Goal: Task Accomplishment & Management: Manage account settings

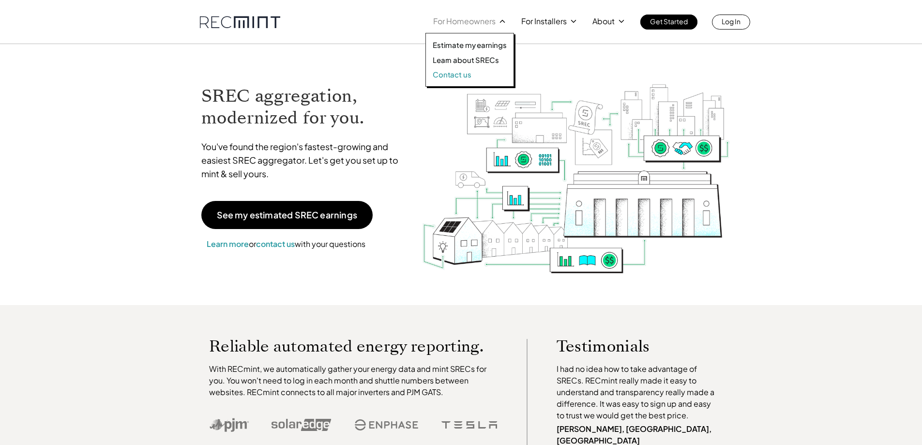
click at [460, 72] on p "Contact us" at bounding box center [452, 75] width 39 height 10
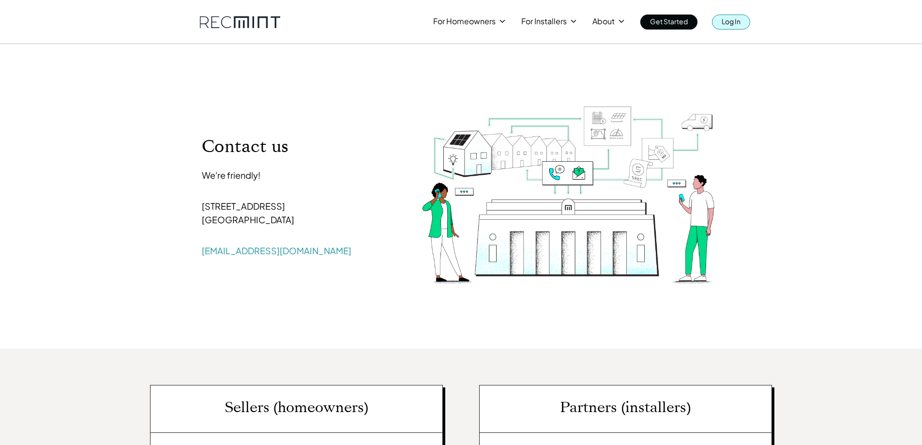
click at [751, 27] on div "For Homeowners For Installers About Get Started Log In" at bounding box center [461, 15] width 922 height 30
click at [735, 18] on p "Log In" at bounding box center [731, 22] width 19 height 14
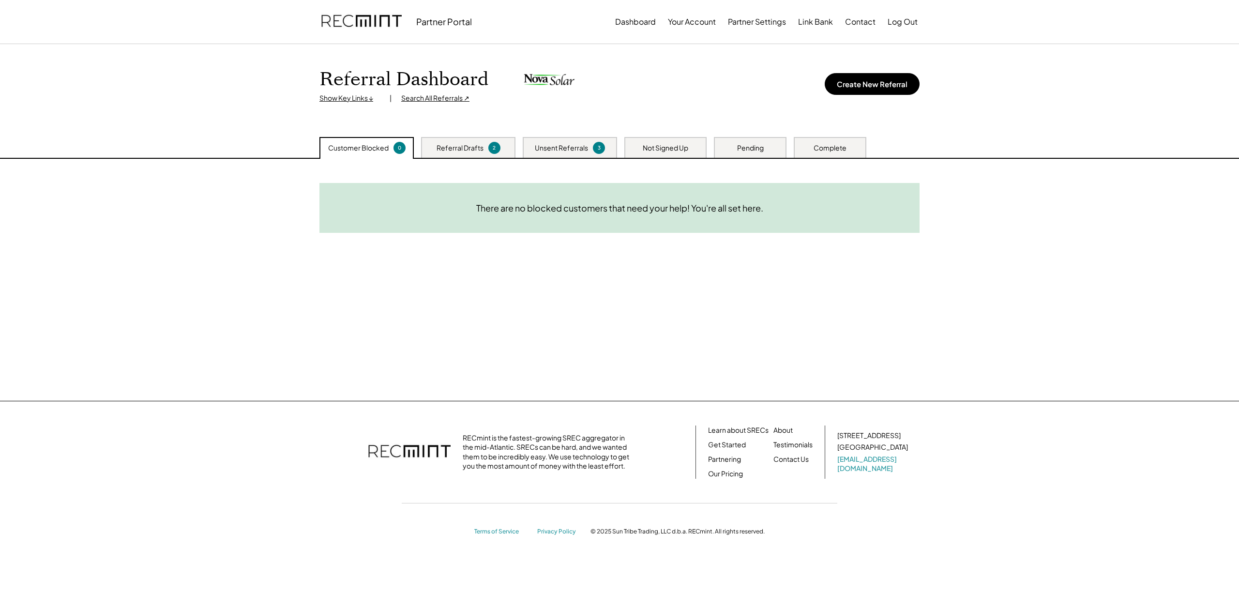
click at [681, 133] on div "Referral Dashboard Show Key Links ↓ | Search All Referrals ↗ Create New Referral" at bounding box center [620, 90] width 620 height 93
click at [680, 140] on div "Not Signed Up" at bounding box center [665, 147] width 82 height 21
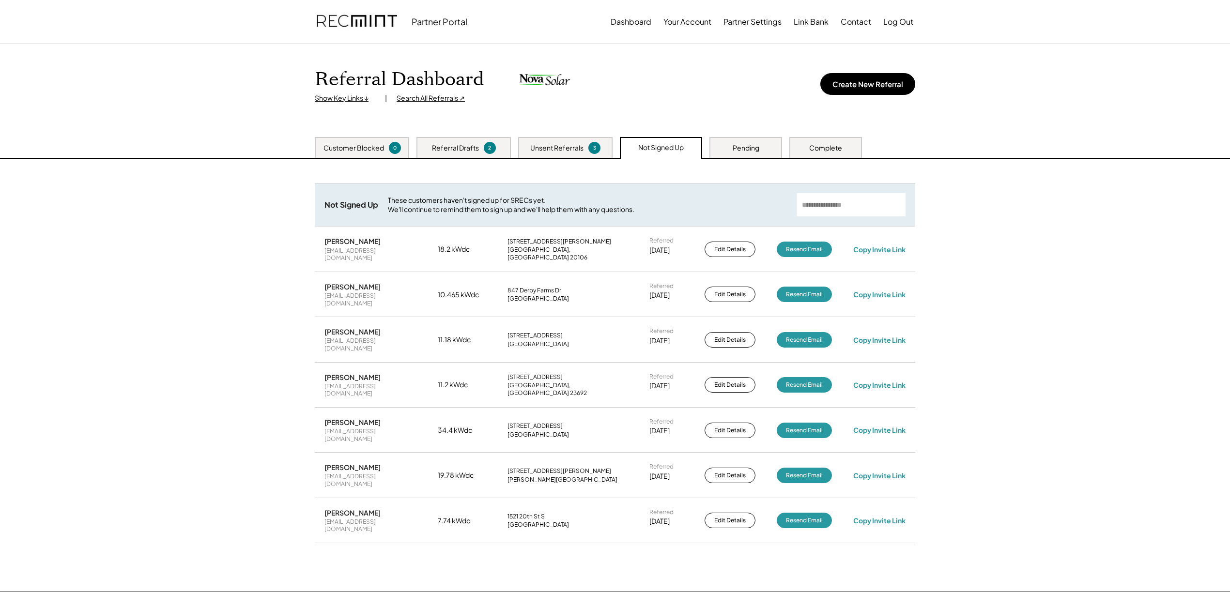
click at [767, 152] on div "Pending" at bounding box center [745, 147] width 73 height 21
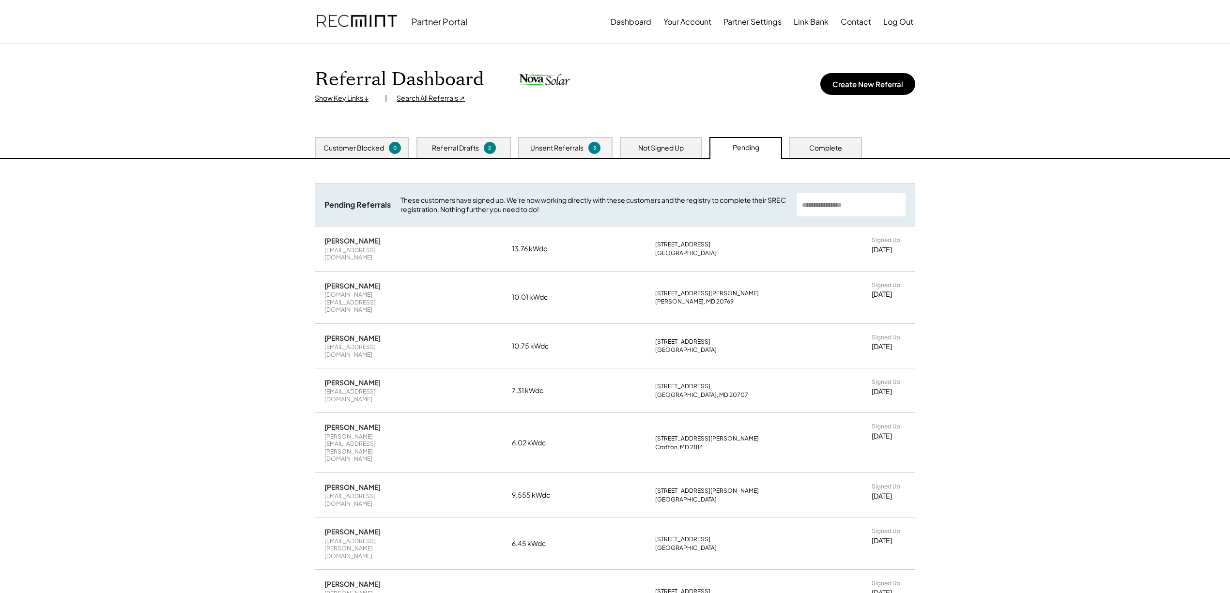
click at [810, 146] on div "Complete" at bounding box center [825, 148] width 33 height 10
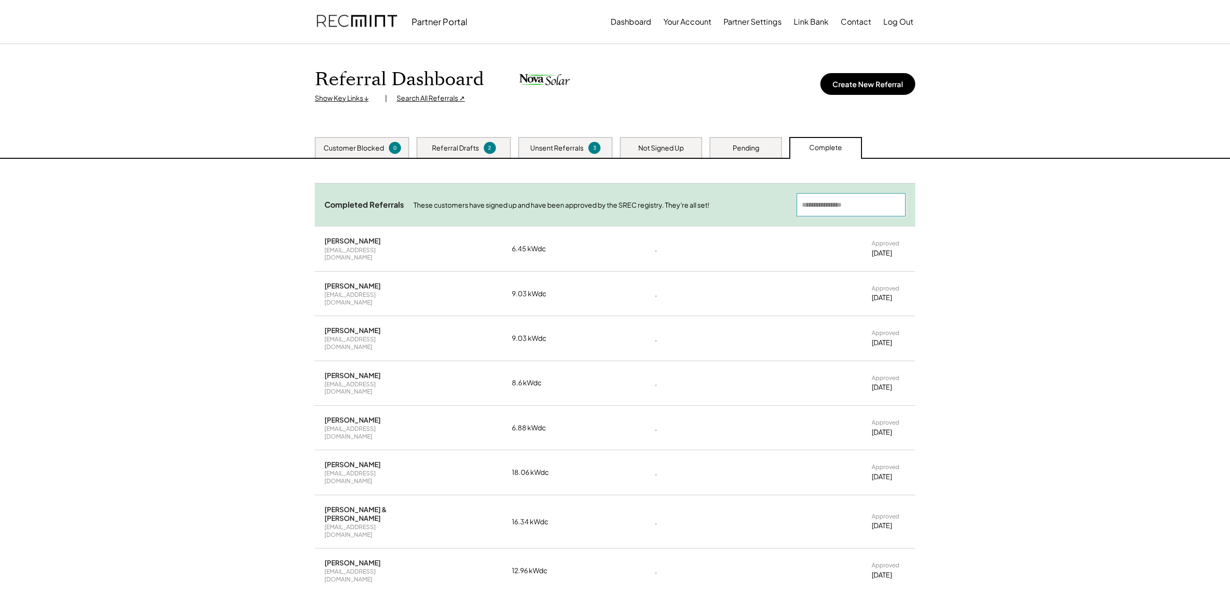
click at [847, 212] on input "input" at bounding box center [850, 204] width 109 height 23
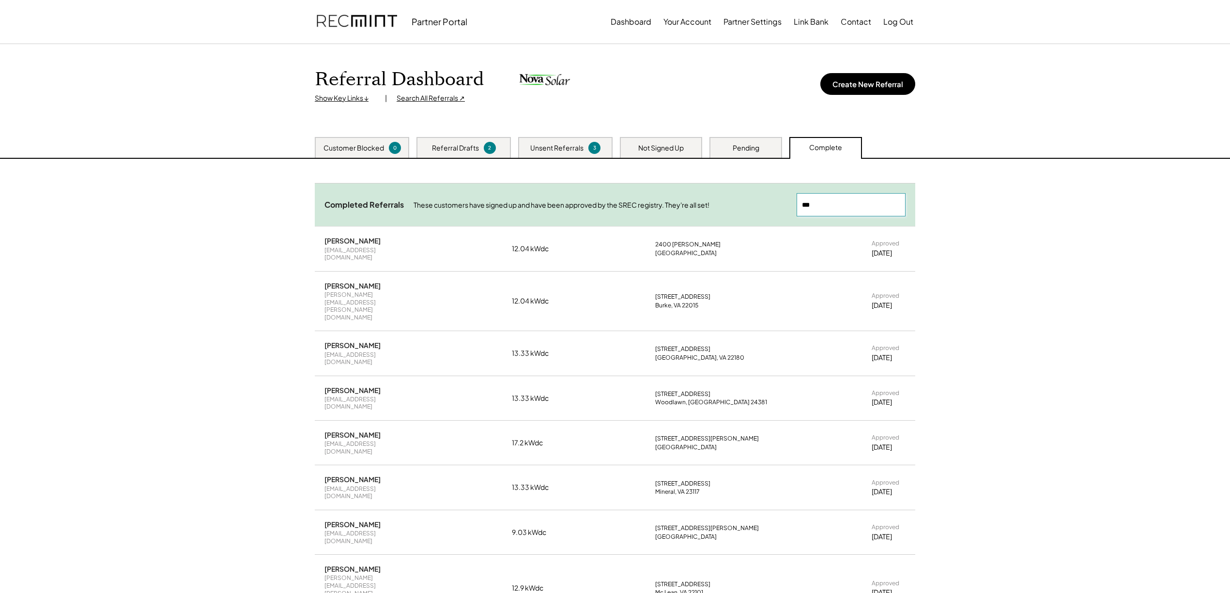
type input "***"
click at [682, 398] on div "Woodlawn, VA 24381" at bounding box center [711, 402] width 112 height 8
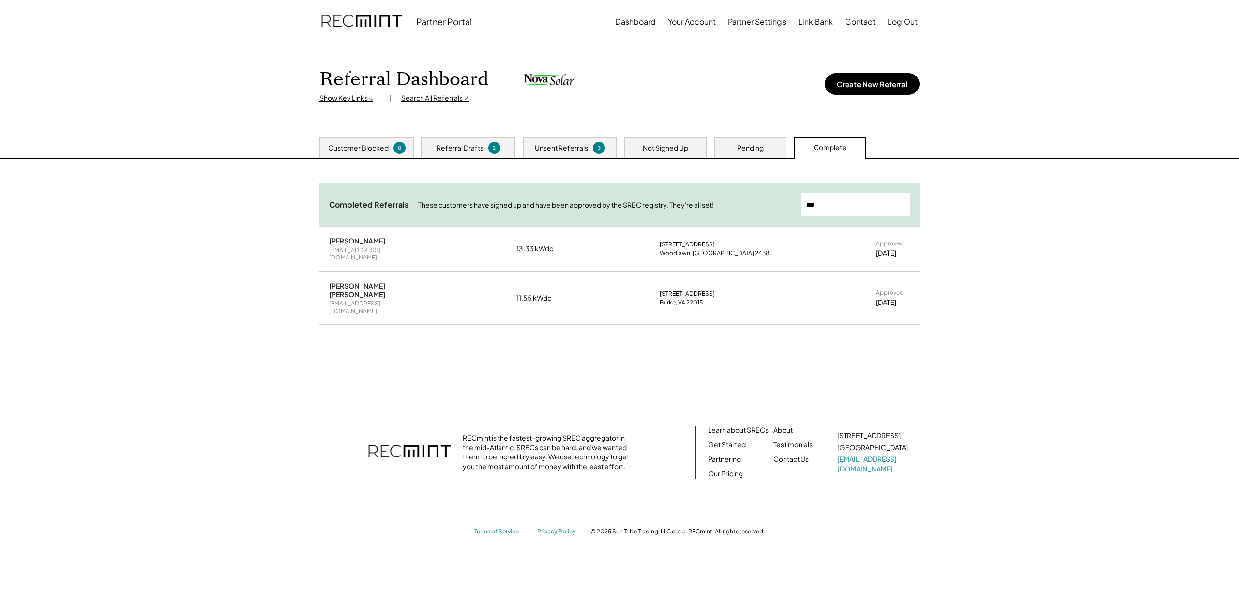
click at [339, 362] on div "Need System Details These customers need your help with completing the system d…" at bounding box center [620, 280] width 620 height 242
click at [341, 244] on div "Dan Worrell" at bounding box center [357, 240] width 56 height 9
click at [686, 244] on div "266 Berkshire Rd" at bounding box center [687, 245] width 55 height 8
click at [895, 248] on div "6/07/25" at bounding box center [886, 253] width 20 height 10
